Goal: Task Accomplishment & Management: Manage account settings

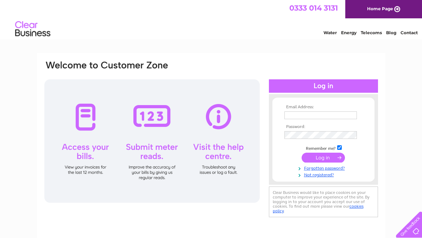
click at [301, 114] on input "text" at bounding box center [321, 115] width 73 height 8
type input "greygablesgarage@live.co.uk"
click at [291, 131] on td at bounding box center [324, 134] width 82 height 11
click at [322, 158] on input "submit" at bounding box center [323, 158] width 43 height 10
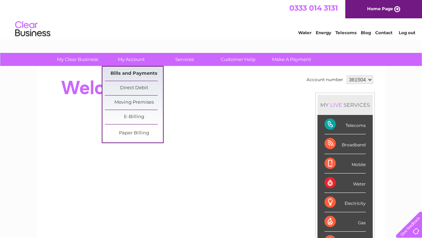
click at [141, 74] on link "Bills and Payments" at bounding box center [134, 74] width 58 height 14
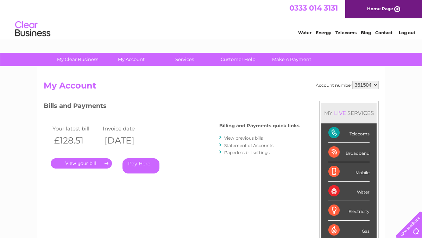
click at [86, 161] on link "." at bounding box center [81, 163] width 61 height 10
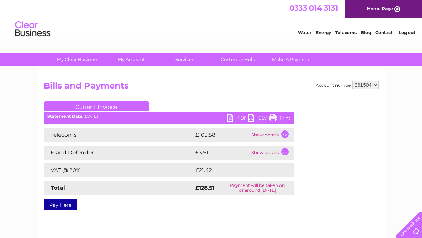
click at [265, 133] on td "Show details" at bounding box center [272, 135] width 44 height 14
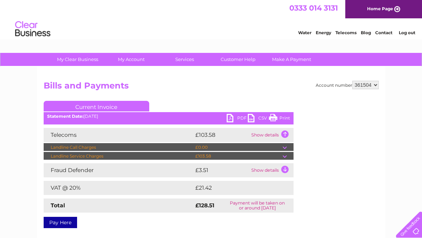
click at [265, 133] on td "Show details" at bounding box center [272, 135] width 44 height 14
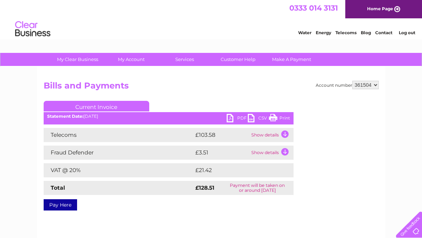
click at [277, 118] on link "Print" at bounding box center [279, 119] width 21 height 10
